Goal: Information Seeking & Learning: Understand process/instructions

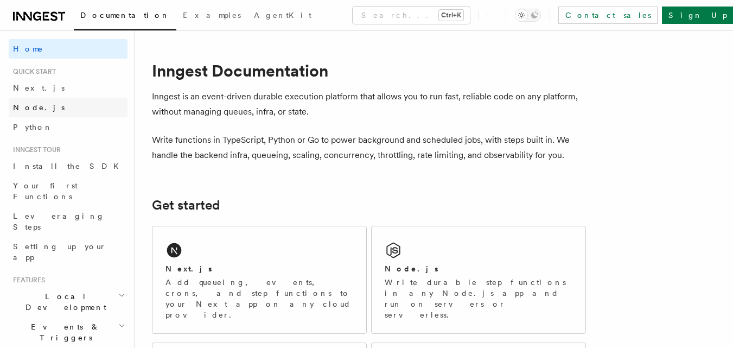
click at [28, 106] on span "Node.js" at bounding box center [39, 107] width 52 height 9
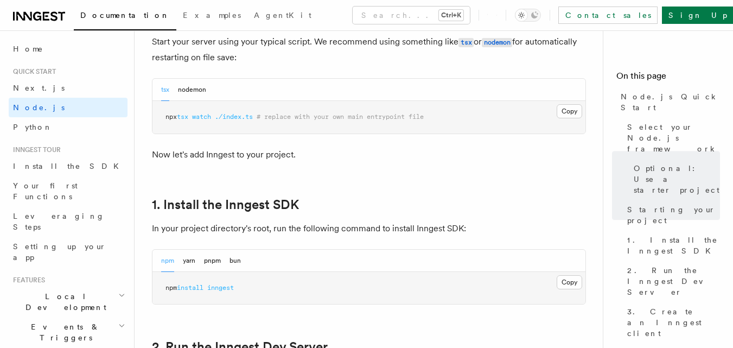
scroll to position [597, 0]
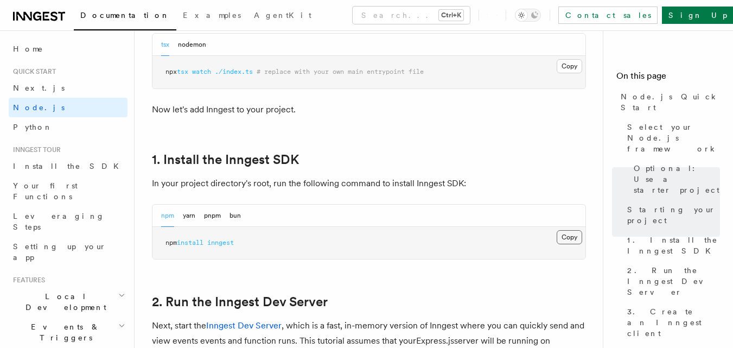
click at [569, 236] on button "Copy Copied" at bounding box center [569, 237] width 25 height 14
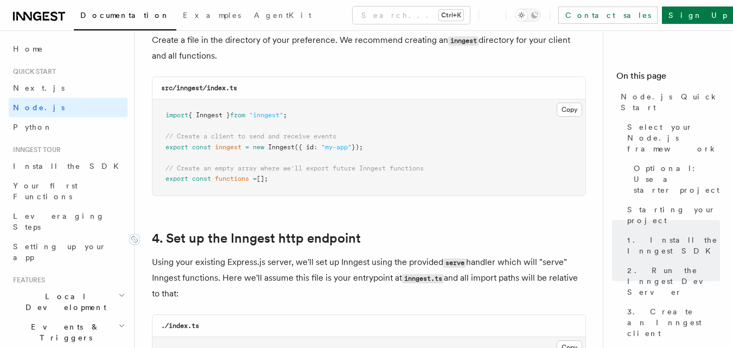
scroll to position [1465, 0]
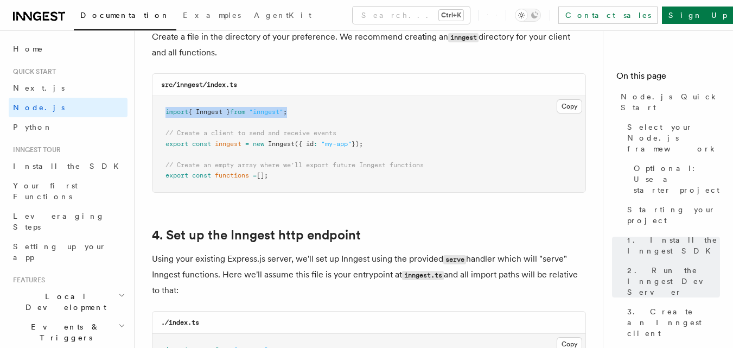
drag, startPoint x: 305, startPoint y: 111, endPoint x: 164, endPoint y: 97, distance: 141.7
click at [164, 97] on pre "import { Inngest } from "inngest" ; // Create a client to send and receive even…" at bounding box center [368, 144] width 433 height 96
copy span "import { Inngest } from "inngest" ;"
drag, startPoint x: 166, startPoint y: 135, endPoint x: 374, endPoint y: 143, distance: 208.0
click at [374, 143] on pre "import { Inngest } from "inngest" ; // Create a client to send and receive even…" at bounding box center [368, 144] width 433 height 96
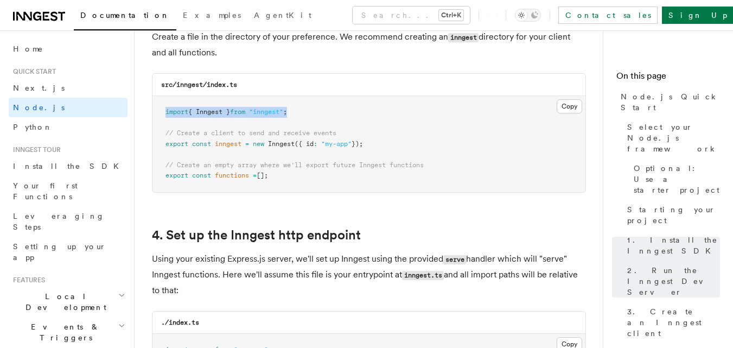
copy code "// Create a client to send and receive events export const inngest = new Innges…"
drag, startPoint x: 458, startPoint y: 175, endPoint x: 298, endPoint y: 158, distance: 160.4
click at [457, 174] on pre "import { Inngest } from "inngest" ; // Create a client to send and receive even…" at bounding box center [368, 144] width 433 height 96
drag, startPoint x: 167, startPoint y: 131, endPoint x: 284, endPoint y: 178, distance: 125.8
click at [284, 178] on pre "import { Inngest } from "inngest" ; // Create a client to send and receive even…" at bounding box center [368, 144] width 433 height 96
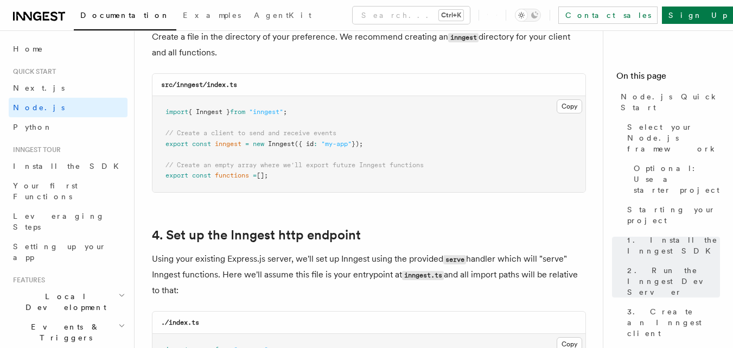
copy code "// Create a client to send and receive events export const inngest = new Innges…"
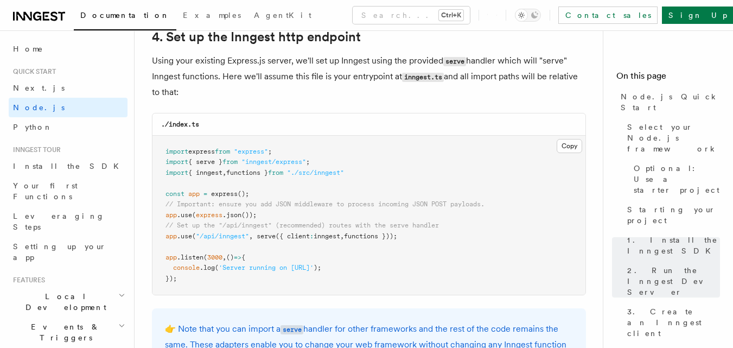
scroll to position [1682, 0]
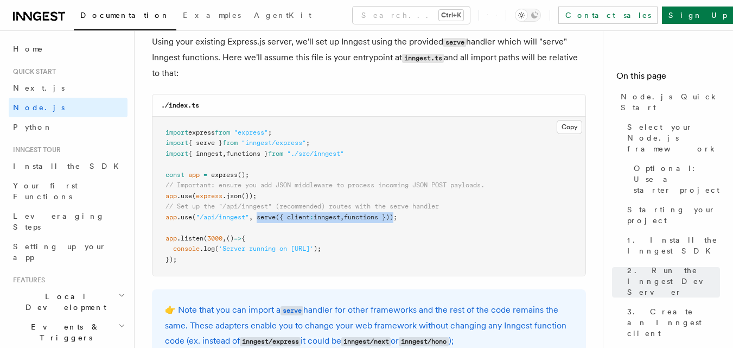
drag, startPoint x: 259, startPoint y: 216, endPoint x: 404, endPoint y: 218, distance: 144.8
click at [397, 218] on span "app .use ( "/api/inngest" , serve ({ client : inngest , functions }));" at bounding box center [281, 217] width 232 height 8
copy span "serve ({ client : inngest , functions })"
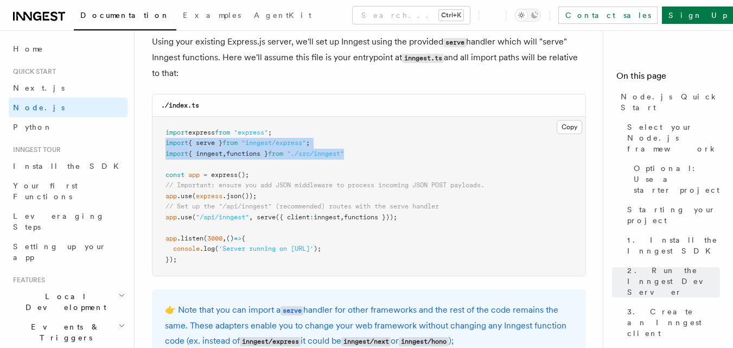
drag, startPoint x: 166, startPoint y: 142, endPoint x: 369, endPoint y: 152, distance: 203.7
click at [369, 152] on pre "import express from "express" ; import { serve } from "inngest/express" ; impor…" at bounding box center [368, 196] width 433 height 159
copy code "import { serve } from "inngest/express" ; import { inngest , functions } from "…"
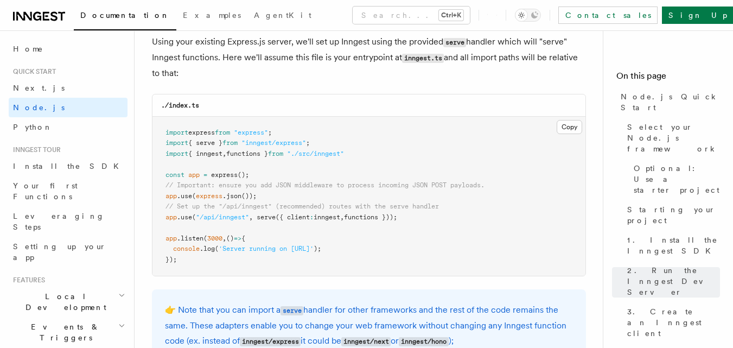
click at [448, 232] on pre "import express from "express" ; import { serve } from "inngest/express" ; impor…" at bounding box center [368, 196] width 433 height 159
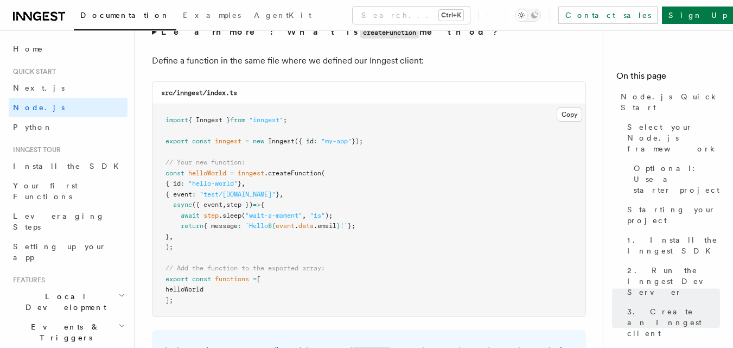
scroll to position [2170, 0]
